Goal: Communication & Community: Answer question/provide support

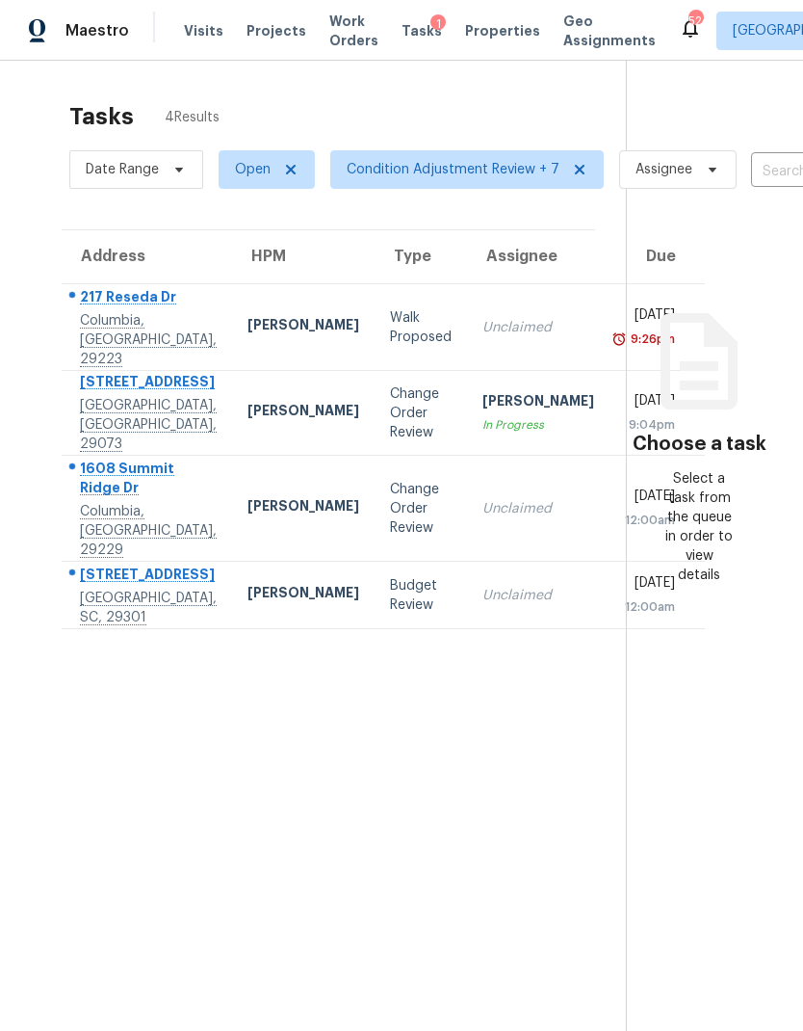
click at [208, 36] on span "Visits" at bounding box center [203, 30] width 39 height 19
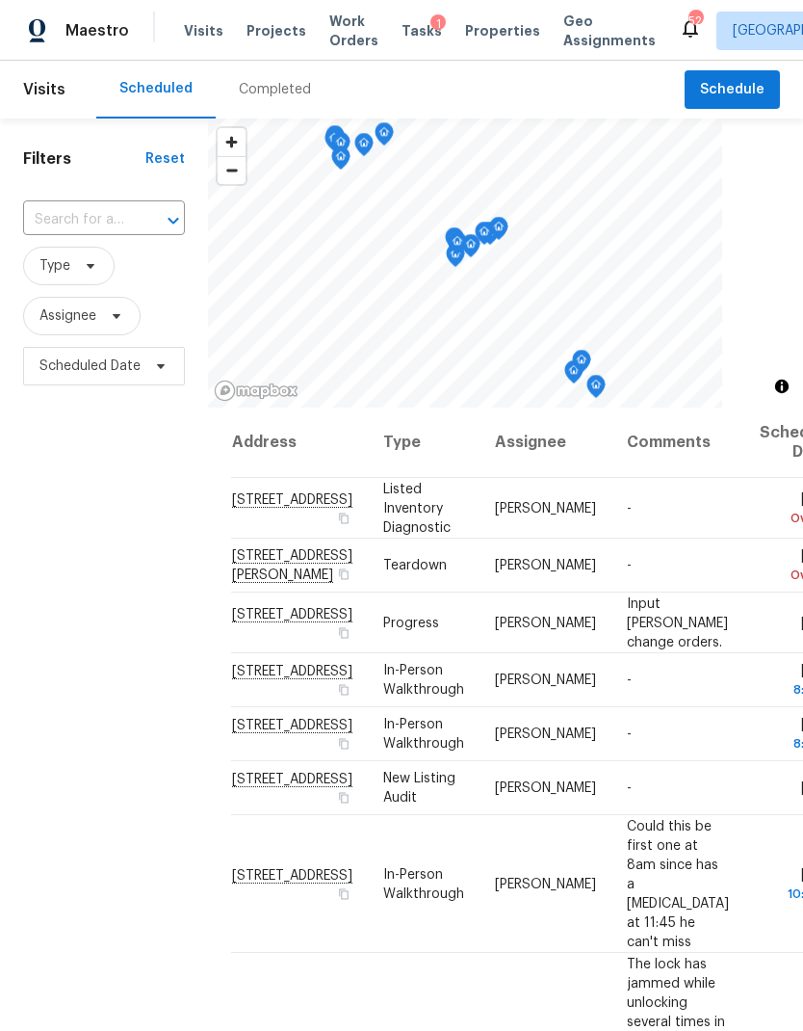
click at [265, 26] on span "Projects" at bounding box center [277, 30] width 60 height 19
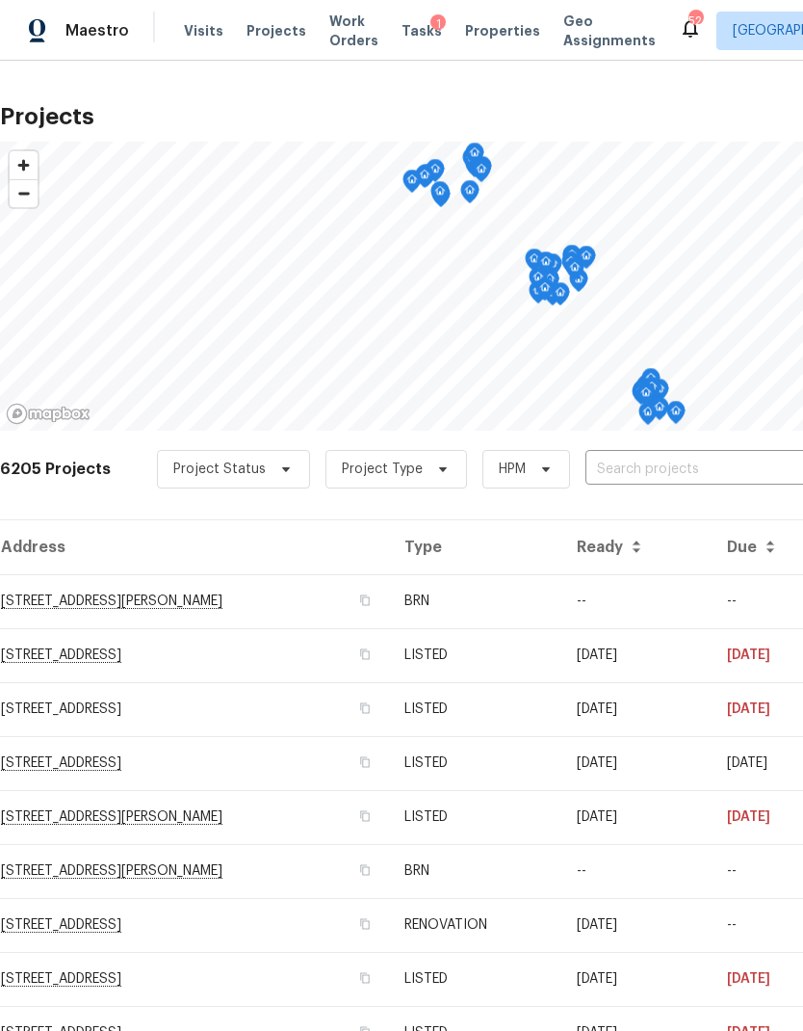
click at [668, 463] on input "text" at bounding box center [696, 470] width 221 height 30
type input "144 fox squ"
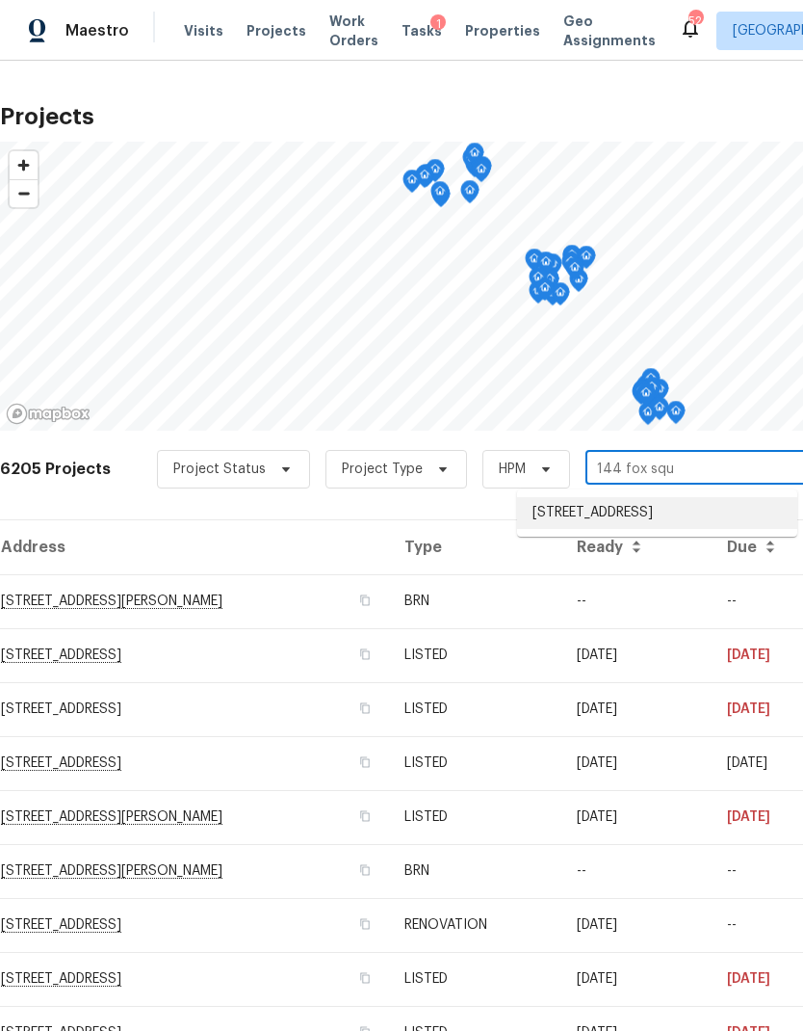
click at [694, 521] on li "144 Fox Squirrel Cir, Columbia, SC 29209" at bounding box center [657, 513] width 280 height 32
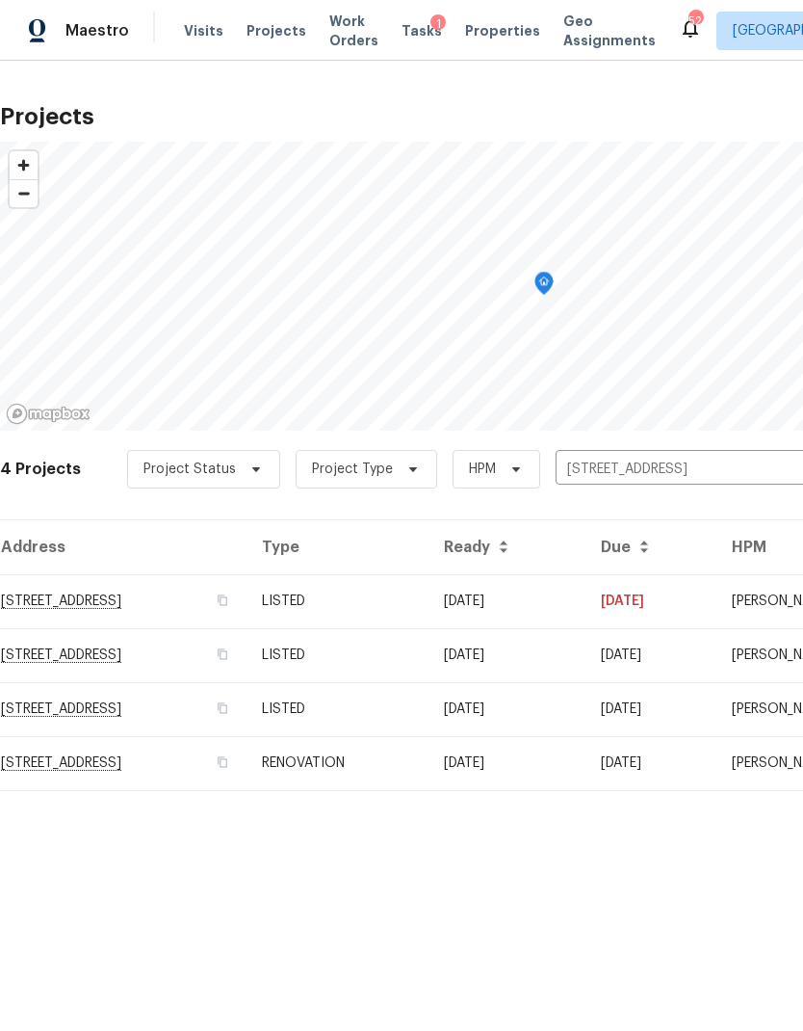
click at [14, 593] on td "144 Fox Squirrel Cir, Columbia, SC 29209" at bounding box center [123, 601] width 247 height 54
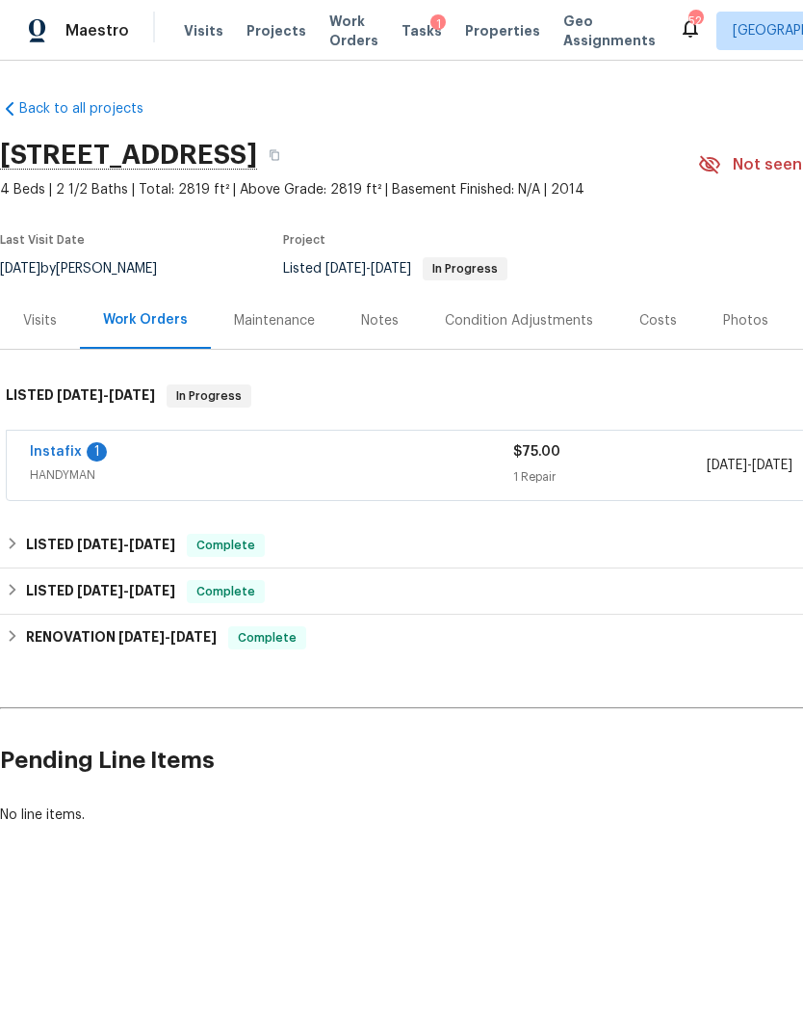
click at [54, 325] on div "Visits" at bounding box center [40, 320] width 34 height 19
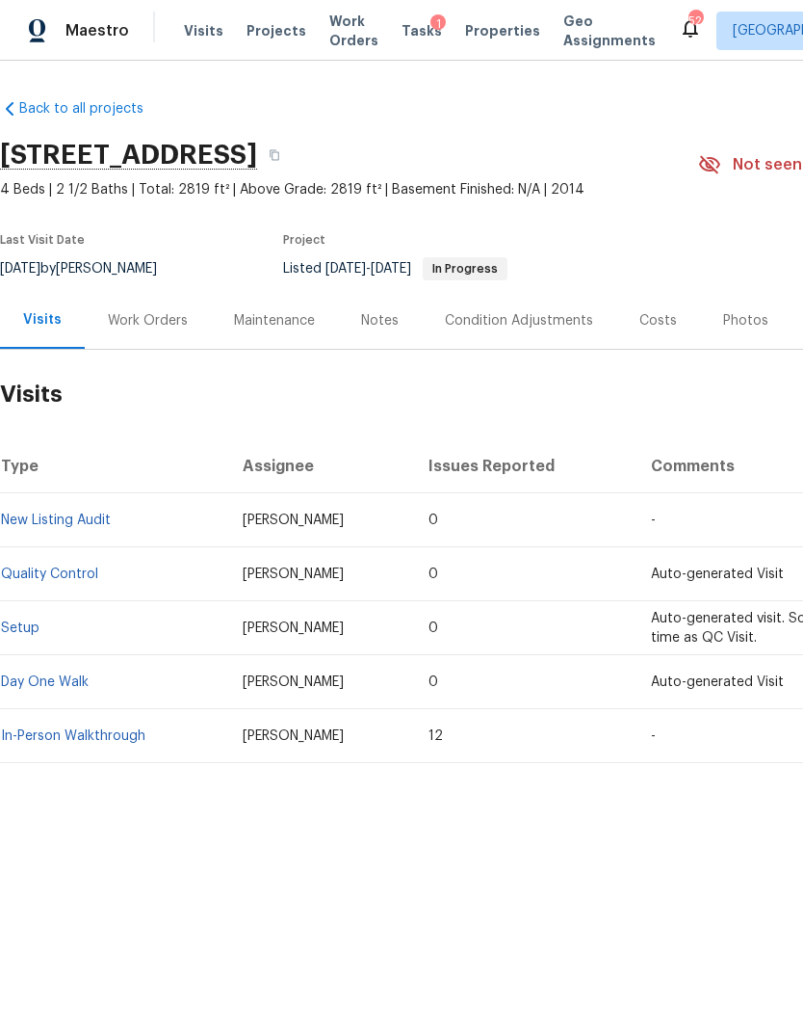
click at [134, 329] on div "Work Orders" at bounding box center [148, 320] width 80 height 19
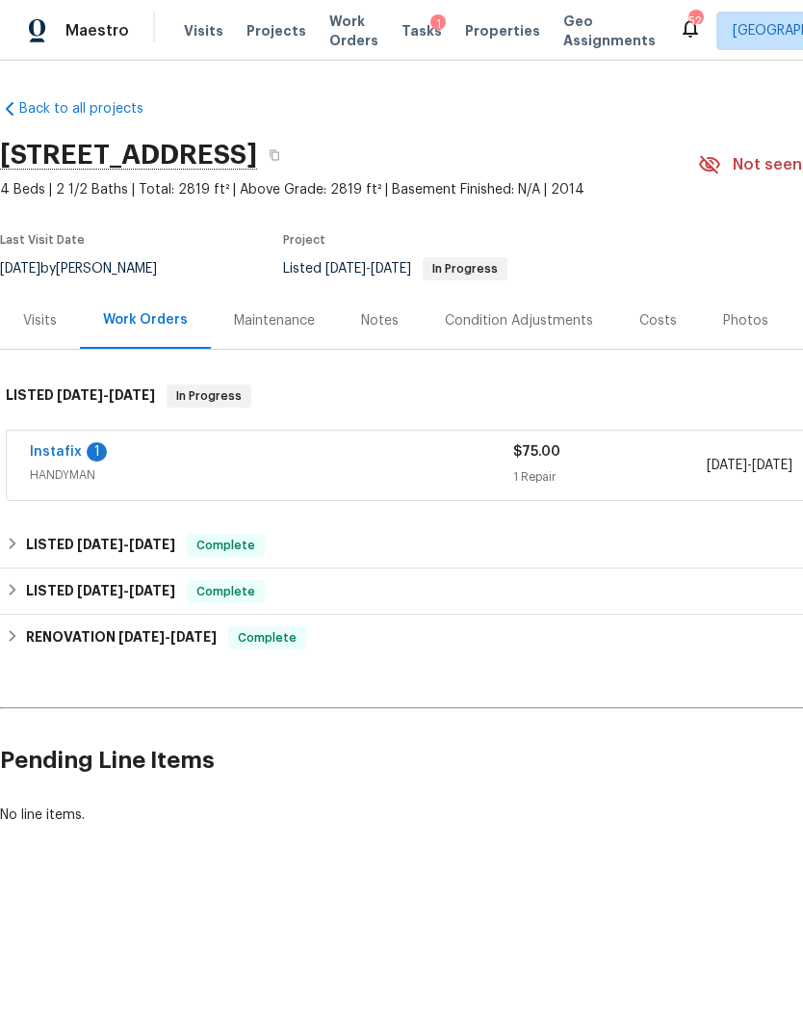
click at [42, 446] on link "Instafix" at bounding box center [56, 451] width 52 height 13
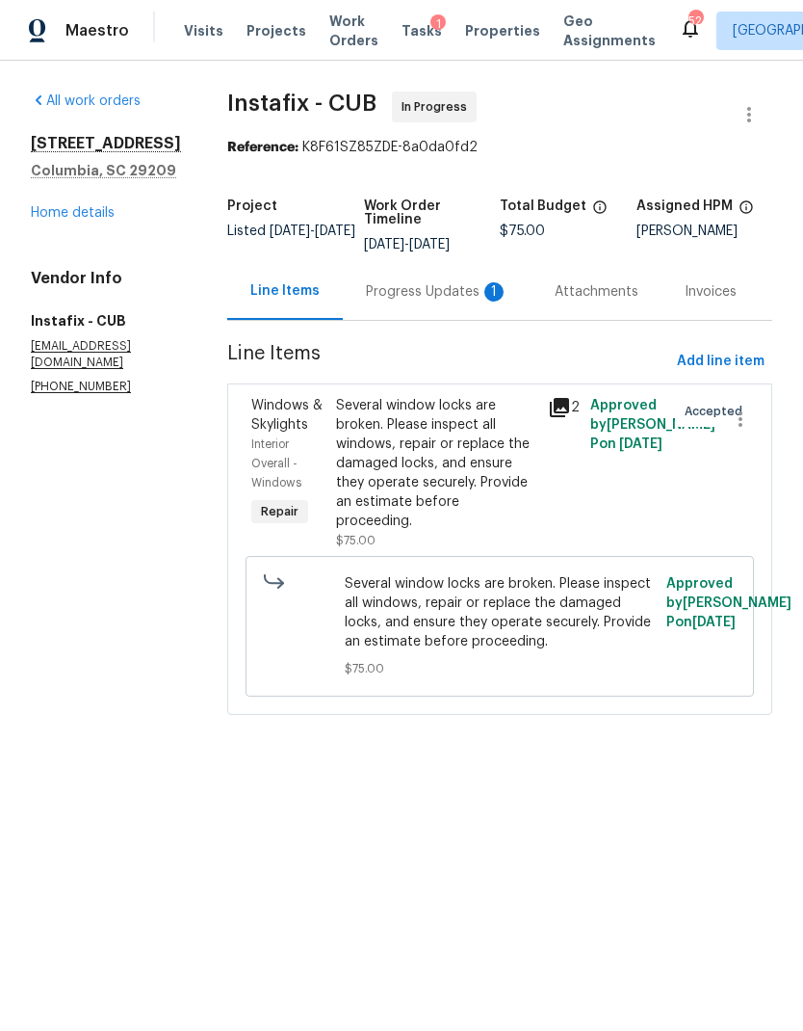
click at [461, 302] on div "Progress Updates 1" at bounding box center [437, 291] width 189 height 57
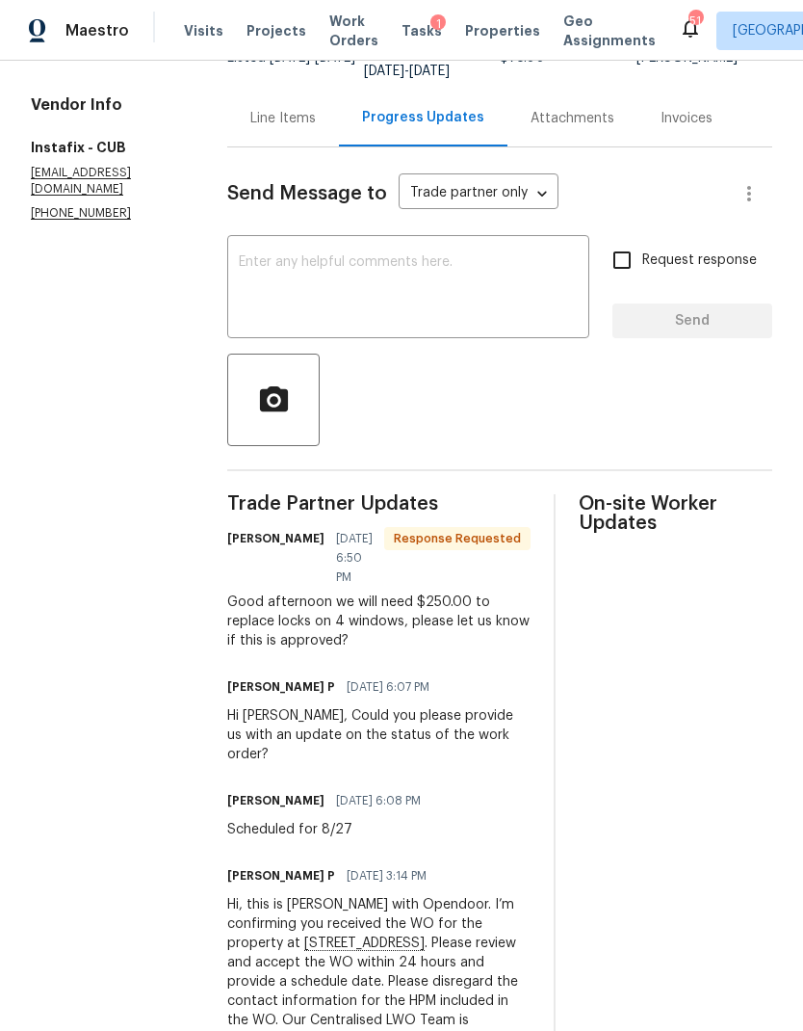
scroll to position [77, 0]
click at [470, 255] on textarea at bounding box center [408, 288] width 339 height 67
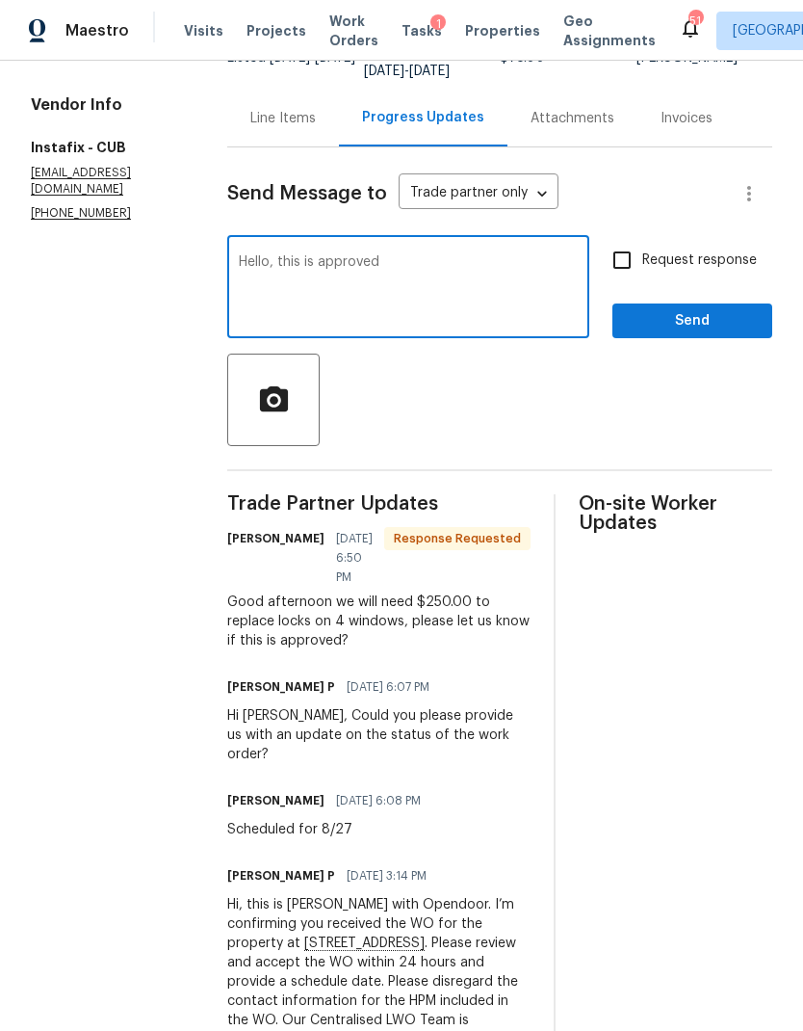
type textarea "Hello, this is approved"
click at [620, 240] on input "Request response" at bounding box center [622, 260] width 40 height 40
checkbox input "true"
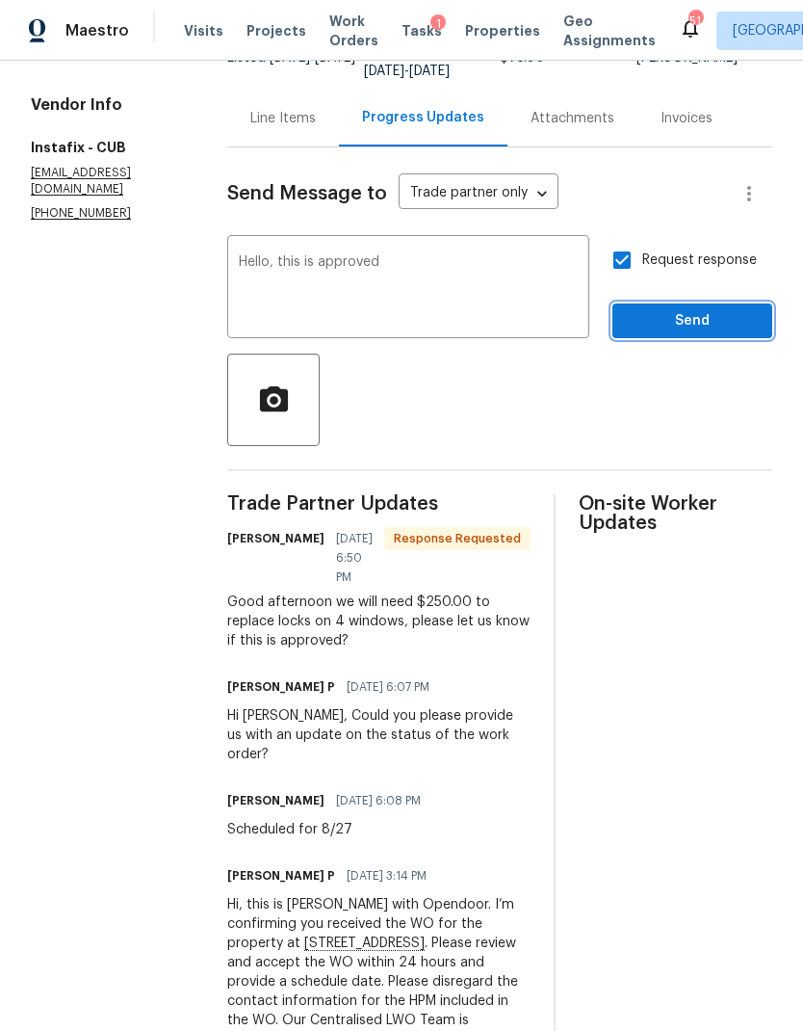
click at [715, 303] on button "Send" at bounding box center [693, 321] width 160 height 36
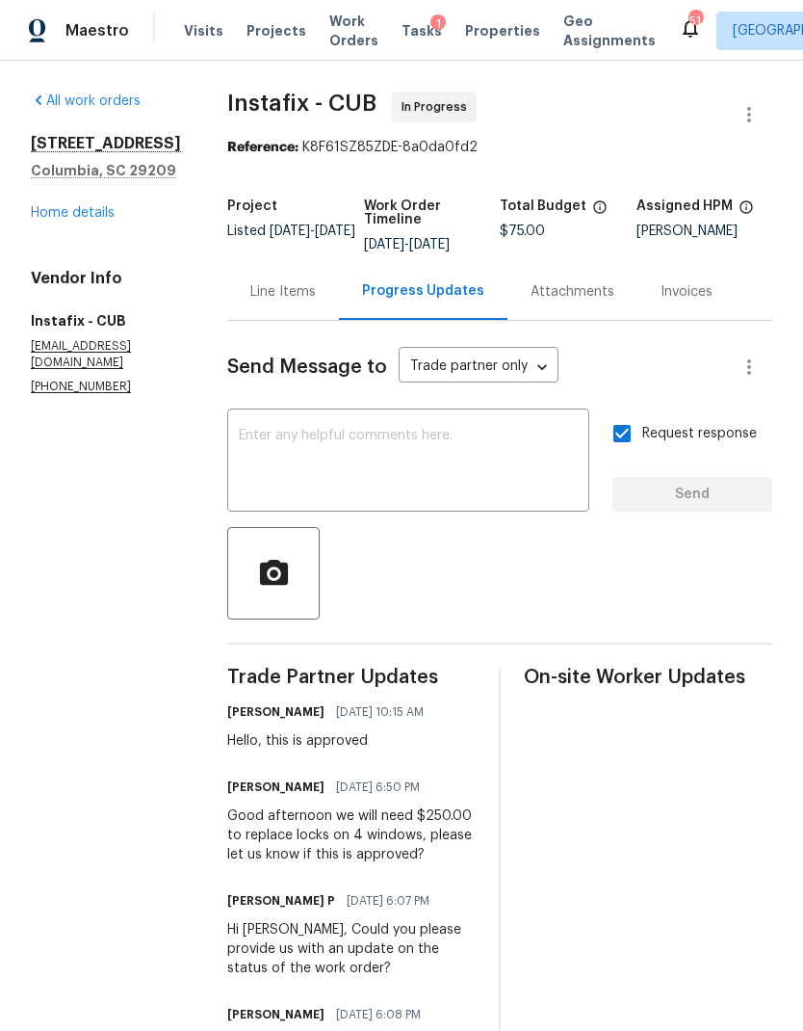
click at [284, 279] on div "Line Items" at bounding box center [283, 291] width 112 height 57
